Goal: Task Accomplishment & Management: Complete application form

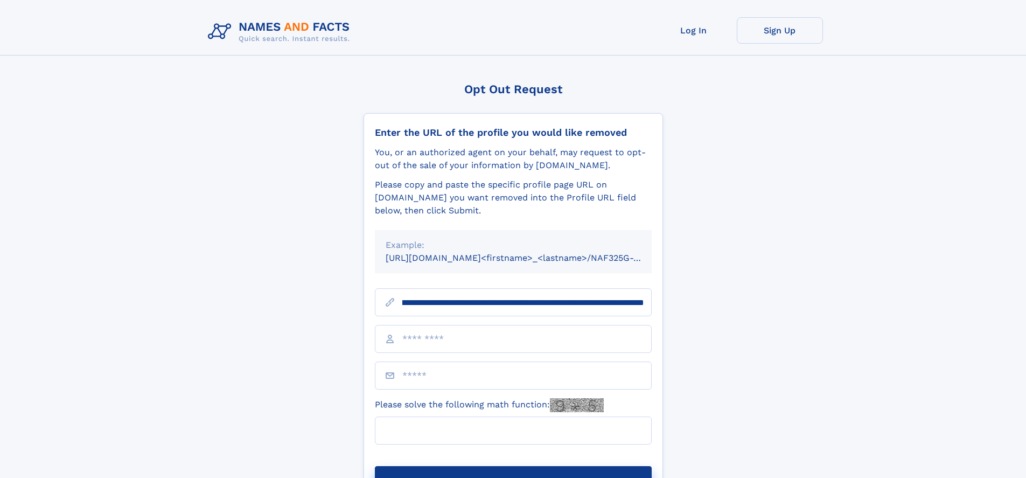
scroll to position [0, 131]
type input "**********"
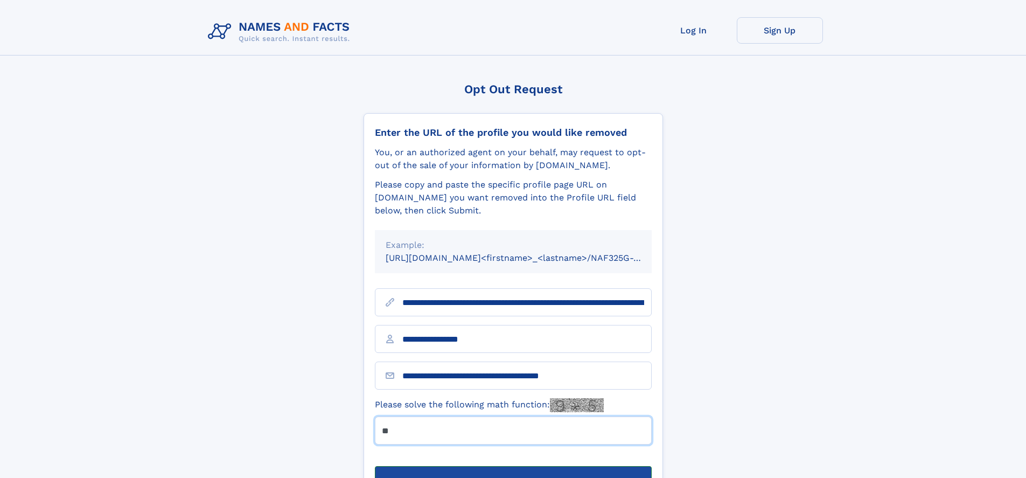
type input "**"
click at [513, 466] on button "Submit Opt Out Request" at bounding box center [513, 483] width 277 height 34
